Goal: Task Accomplishment & Management: Use online tool/utility

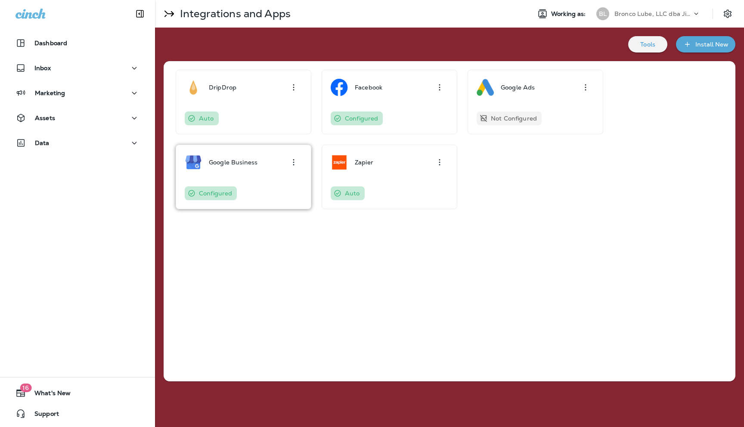
click at [296, 160] on icon "button" at bounding box center [293, 162] width 10 height 10
click at [286, 210] on div "Uninstall" at bounding box center [279, 210] width 27 height 11
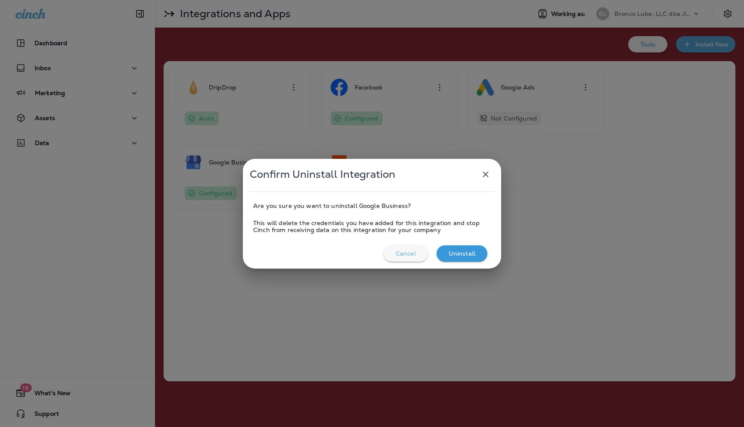
click at [405, 253] on p "Cancel" at bounding box center [405, 253] width 20 height 7
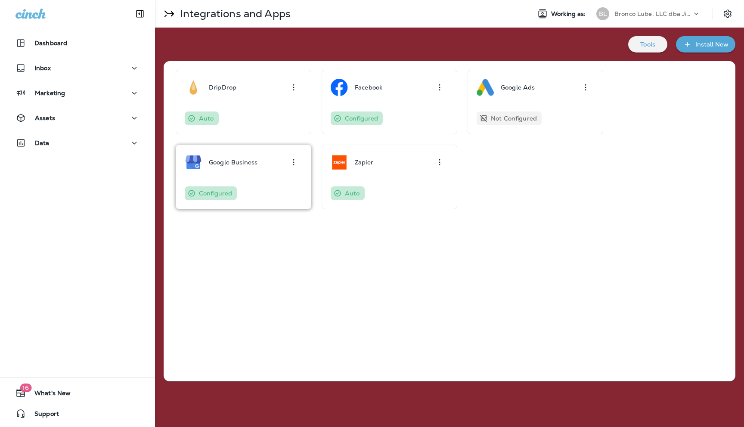
click at [291, 163] on icon "button" at bounding box center [293, 162] width 10 height 10
click at [285, 213] on div "Uninstall" at bounding box center [279, 210] width 27 height 11
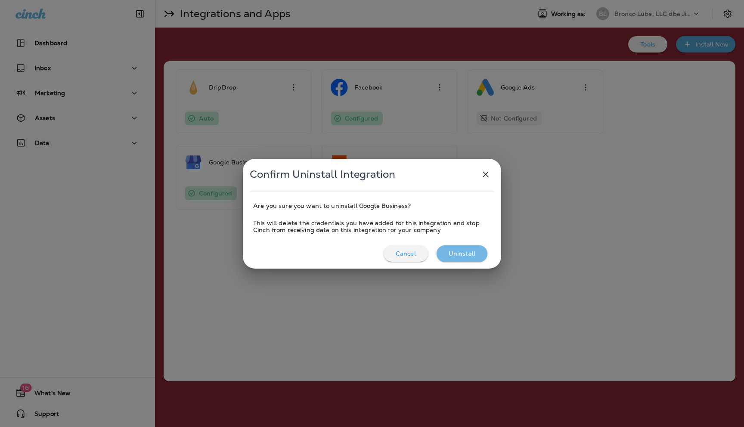
click at [463, 249] on div "Uninstall" at bounding box center [461, 253] width 37 height 11
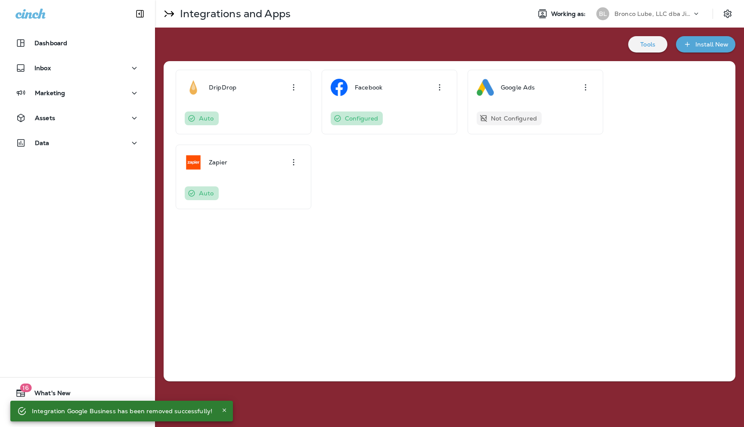
click at [651, 41] on p "Tools" at bounding box center [647, 44] width 15 height 7
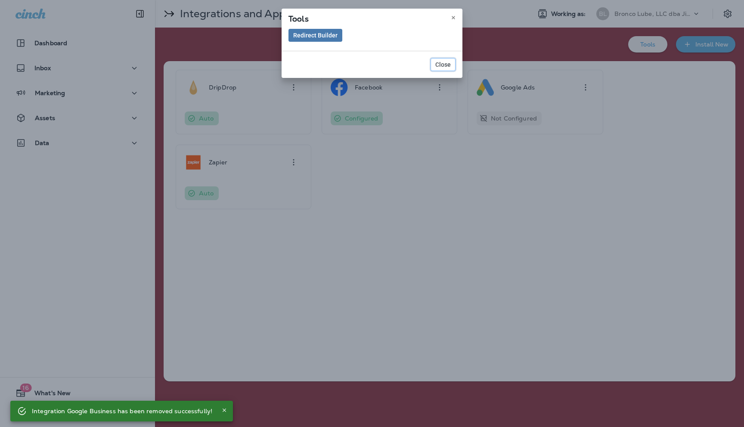
click at [443, 65] on span "Close" at bounding box center [442, 65] width 15 height 6
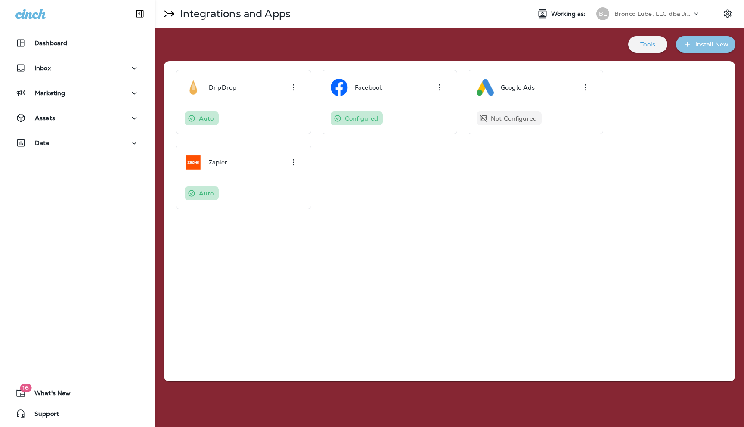
click at [704, 43] on div "Install New" at bounding box center [711, 44] width 33 height 11
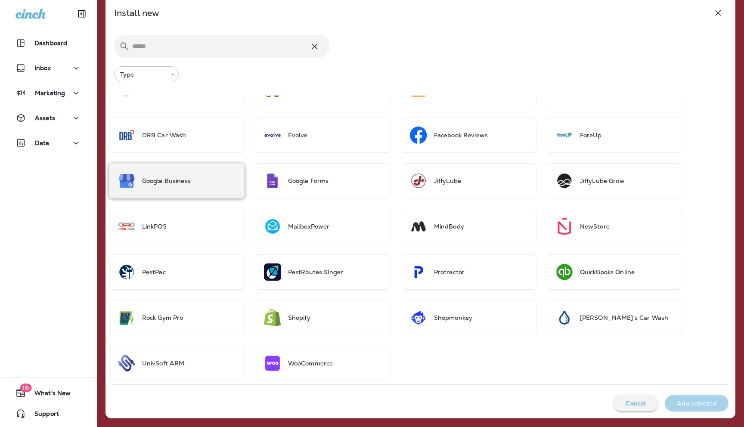
click at [184, 182] on p "Google Business" at bounding box center [166, 180] width 49 height 7
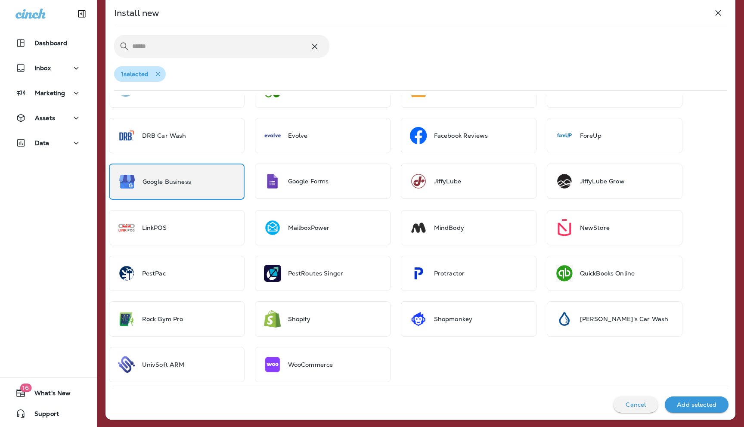
click at [690, 404] on p "Add selected" at bounding box center [696, 404] width 40 height 7
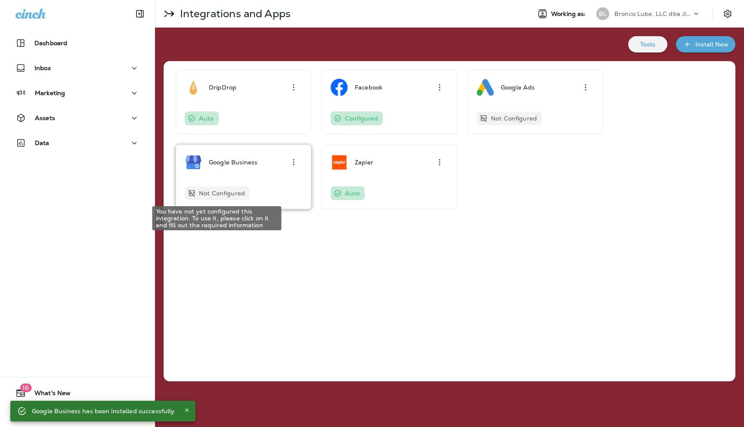
click at [221, 191] on p "Not Configured" at bounding box center [222, 193] width 46 height 7
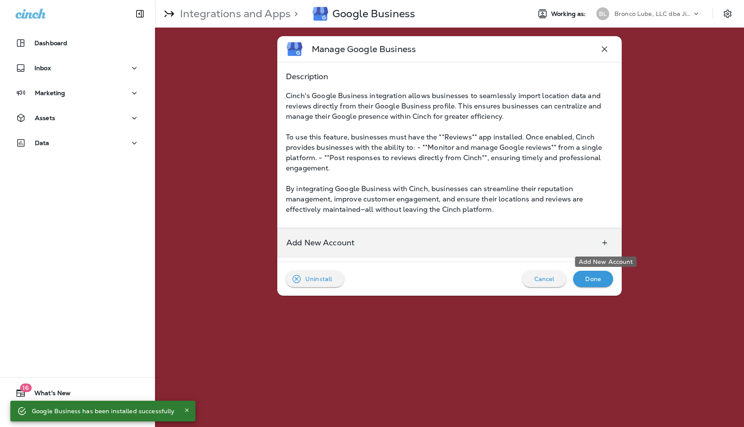
click at [602, 244] on icon "Add New Account" at bounding box center [604, 242] width 9 height 9
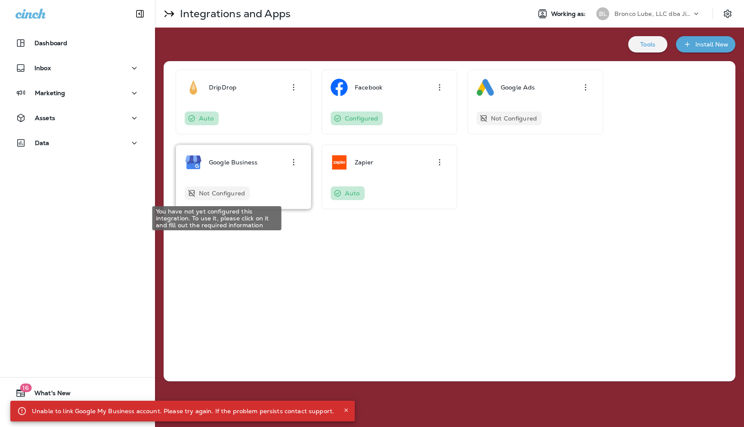
click at [234, 191] on p "Not Configured" at bounding box center [222, 193] width 46 height 7
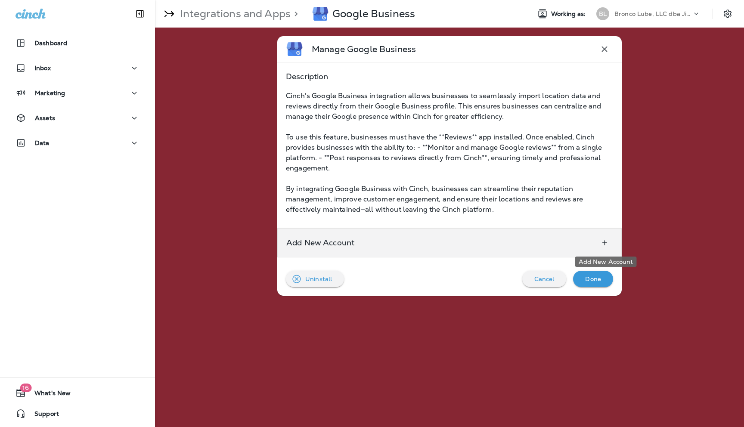
click at [605, 242] on icon "Add New Account" at bounding box center [604, 242] width 9 height 9
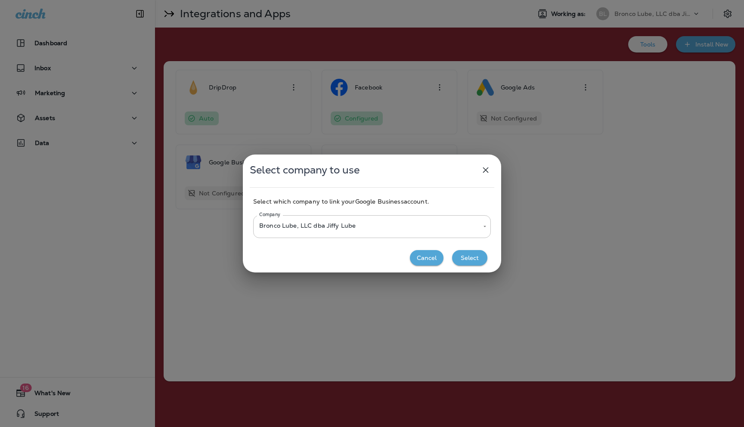
click at [477, 259] on button "Select" at bounding box center [469, 258] width 35 height 16
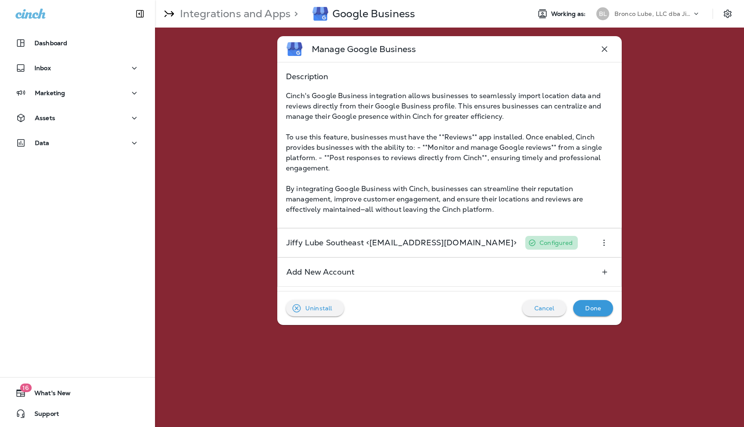
click at [599, 309] on p "Done" at bounding box center [593, 308] width 16 height 7
